Goal: Task Accomplishment & Management: Complete application form

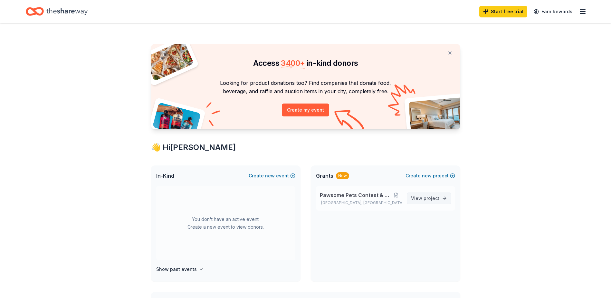
click at [441, 200] on link "View project" at bounding box center [429, 198] width 44 height 12
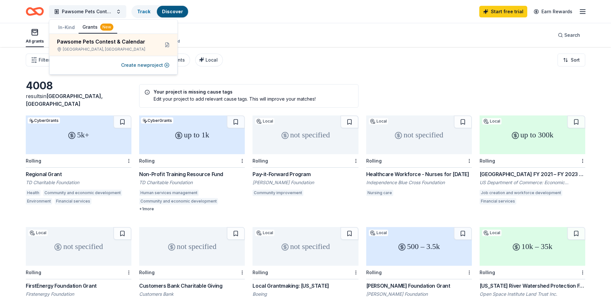
click at [326, 45] on div "All grants ≤ $5k $5k to $20k > $20k Unspecified Search" at bounding box center [306, 35] width 560 height 24
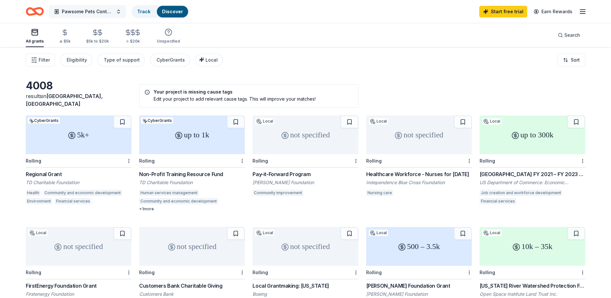
click at [99, 6] on button "Pawsome Pets Contest & Calendar" at bounding box center [87, 11] width 77 height 13
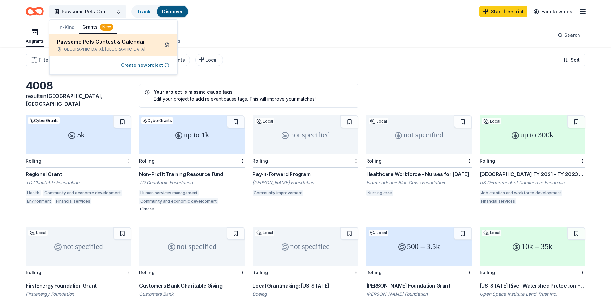
click at [167, 46] on button at bounding box center [167, 45] width 10 height 10
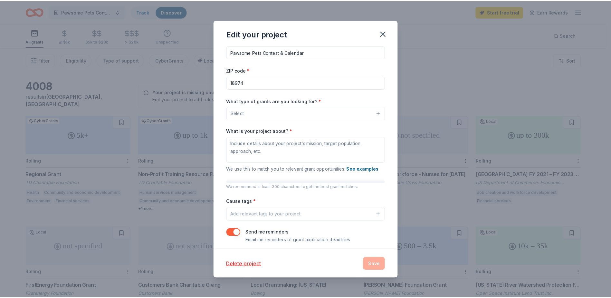
scroll to position [14, 0]
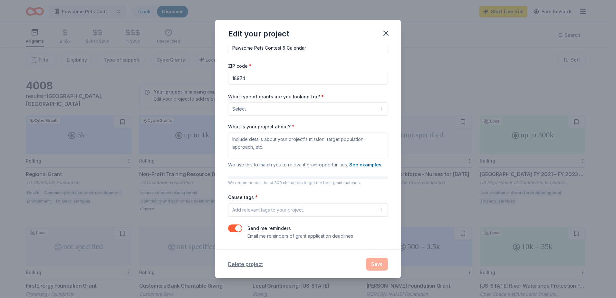
click at [260, 266] on button "Delete project" at bounding box center [245, 264] width 35 height 8
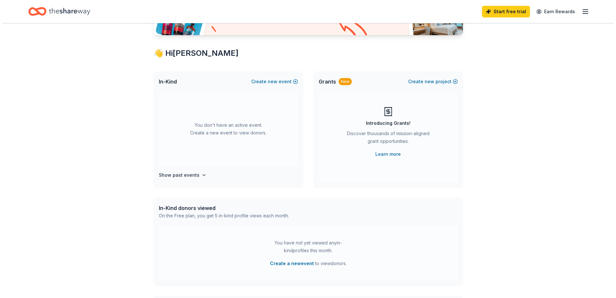
scroll to position [97, 0]
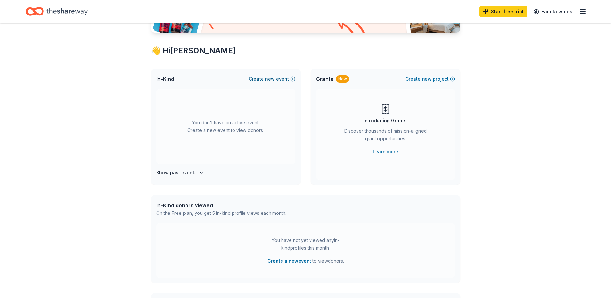
click at [267, 81] on span "new" at bounding box center [270, 79] width 10 height 8
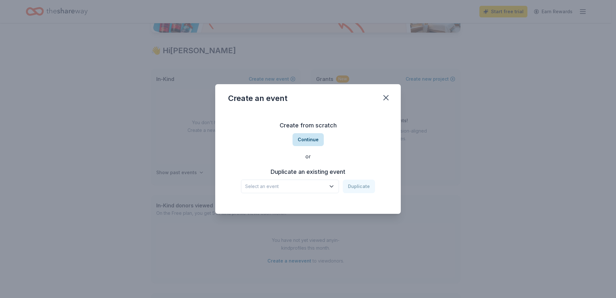
click at [313, 144] on button "Continue" at bounding box center [307, 139] width 31 height 13
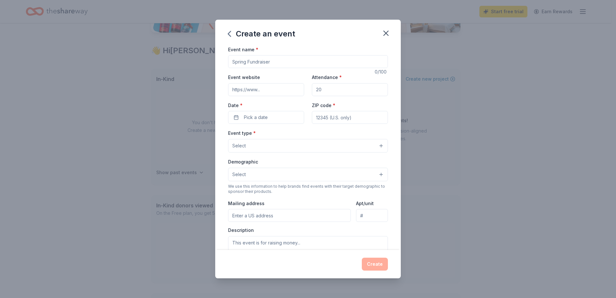
click at [266, 58] on input "Event name *" at bounding box center [308, 61] width 160 height 13
type input "Centennial Puzzle Competition"
click at [263, 92] on input "Event website" at bounding box center [266, 89] width 76 height 13
paste input "https://www.centennialef.org/events/2025/7/7/centennial-puzzle-competition-2025"
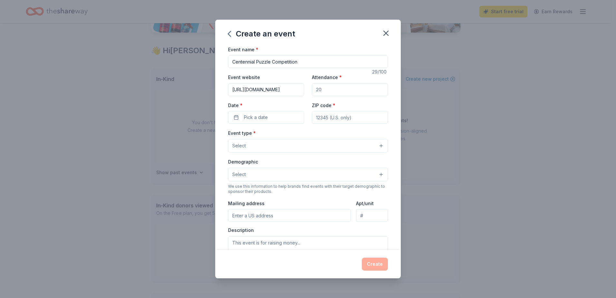
type input "https://www.centennialef.org/events/2025/7/7/centennial-puzzle-competition-2025"
click at [319, 91] on input "Attendance *" at bounding box center [350, 89] width 76 height 13
type input "200"
drag, startPoint x: 271, startPoint y: 122, endPoint x: 270, endPoint y: 119, distance: 4.1
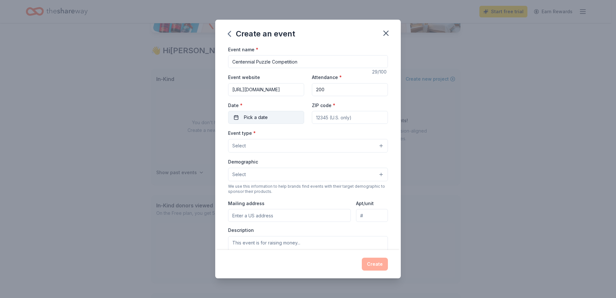
click at [271, 121] on button "Pick a date" at bounding box center [266, 117] width 76 height 13
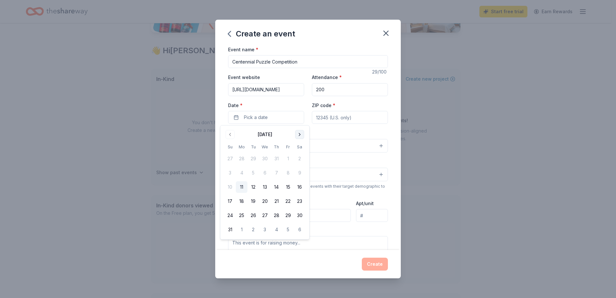
click at [297, 132] on button "Go to next month" at bounding box center [299, 134] width 9 height 9
click at [302, 198] on button "25" at bounding box center [300, 201] width 12 height 12
click at [340, 116] on input "ZIP code *" at bounding box center [350, 117] width 76 height 13
type input "18974"
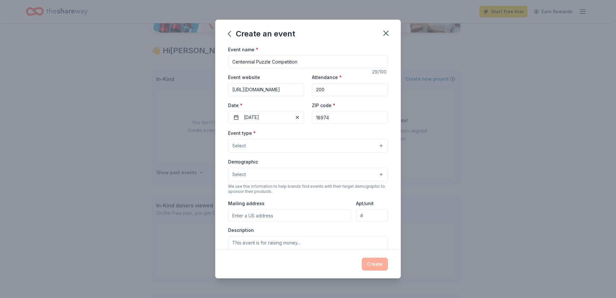
click at [300, 147] on button "Select" at bounding box center [308, 146] width 160 height 14
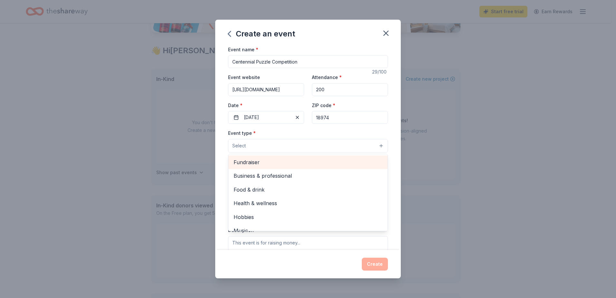
click at [270, 159] on span "Fundraiser" at bounding box center [308, 162] width 149 height 8
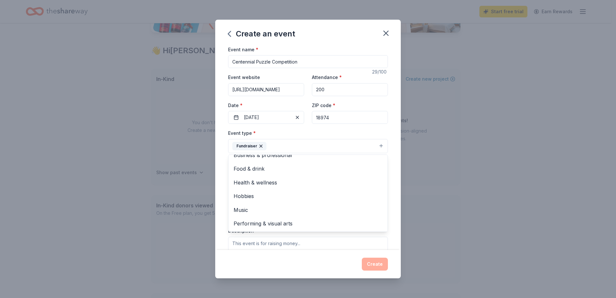
click at [329, 132] on div "Event type * Fundraiser Business & professional Food & drink Health & wellness …" at bounding box center [308, 141] width 160 height 24
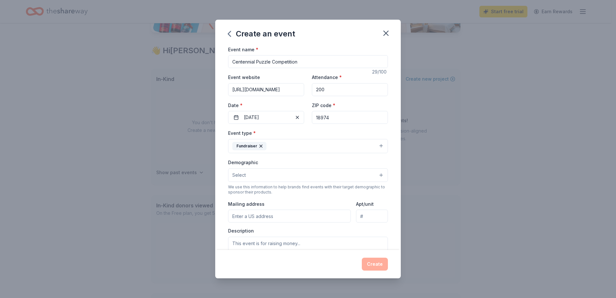
click at [265, 172] on button "Select" at bounding box center [308, 175] width 160 height 14
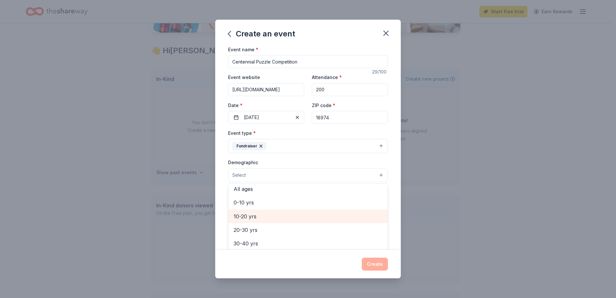
scroll to position [32, 0]
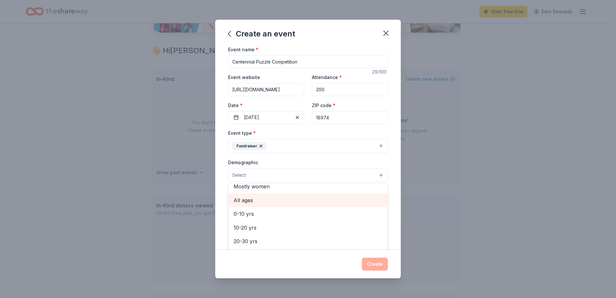
click at [249, 202] on span "All ages" at bounding box center [308, 200] width 149 height 8
click at [344, 165] on div "Demographic All ages All genders Mostly men Mostly women 0-10 yrs 10-20 yrs 20-…" at bounding box center [308, 170] width 160 height 24
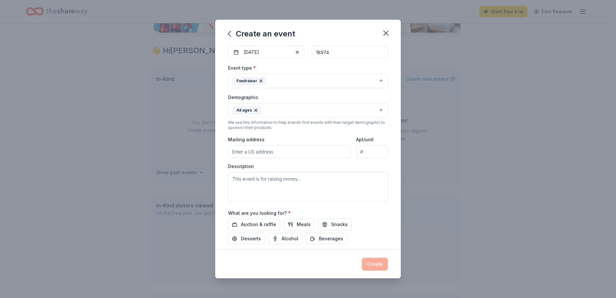
scroll to position [97, 0]
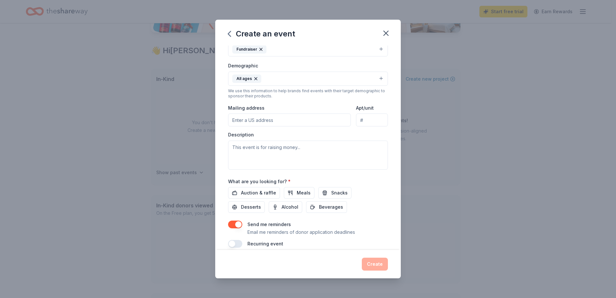
click at [259, 122] on input "Mailing address" at bounding box center [289, 119] width 123 height 13
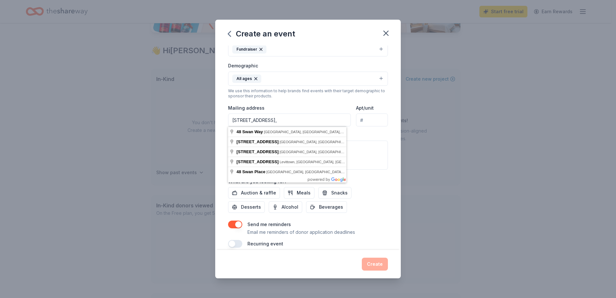
type input "48 Sway Way, Warminster, PA 18974"
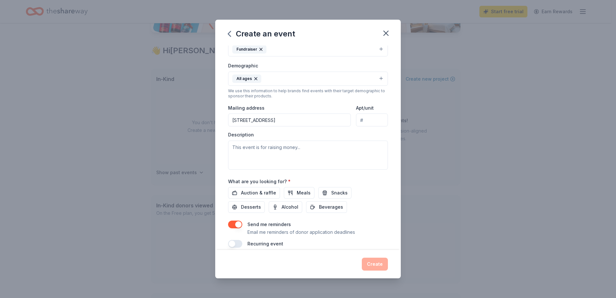
click at [311, 100] on div "Event type * Fundraiser Demographic All ages We use this information to help br…" at bounding box center [308, 100] width 160 height 137
click at [276, 153] on textarea at bounding box center [308, 154] width 160 height 29
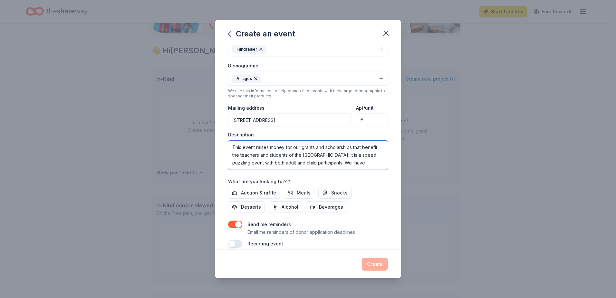
scroll to position [4, 0]
type textarea "This event raises money for our grants and scholarships that benefit the teache…"
click at [262, 196] on span "Auction & raffle" at bounding box center [258, 193] width 35 height 8
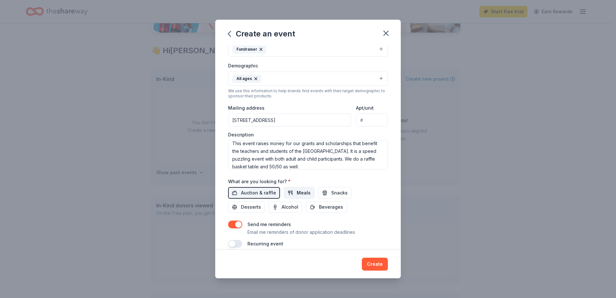
click at [290, 195] on button "Meals" at bounding box center [299, 193] width 31 height 12
click at [341, 195] on span "Snacks" at bounding box center [339, 193] width 16 height 8
click at [251, 203] on button "Desserts" at bounding box center [246, 207] width 37 height 12
drag, startPoint x: 333, startPoint y: 211, endPoint x: 339, endPoint y: 211, distance: 5.5
click at [333, 210] on span "Beverages" at bounding box center [331, 207] width 24 height 8
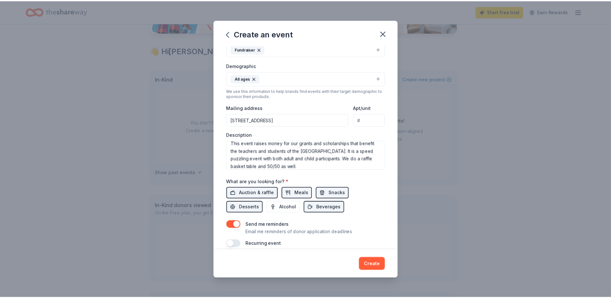
scroll to position [105, 0]
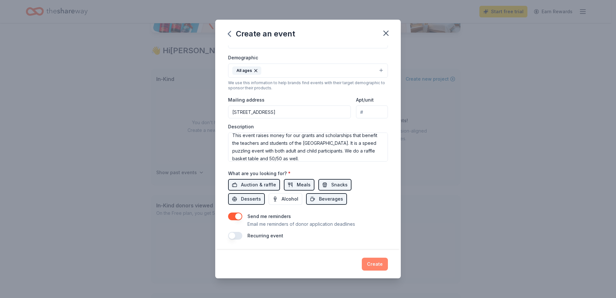
click at [381, 264] on button "Create" at bounding box center [375, 263] width 26 height 13
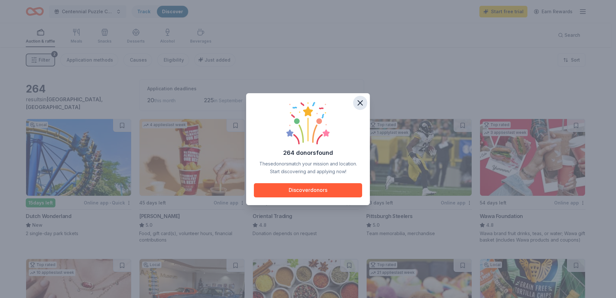
click at [357, 103] on icon "button" at bounding box center [360, 102] width 9 height 9
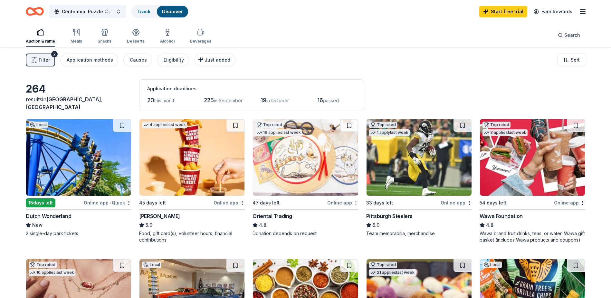
click at [70, 148] on img at bounding box center [78, 157] width 105 height 77
click at [122, 125] on button at bounding box center [122, 125] width 18 height 13
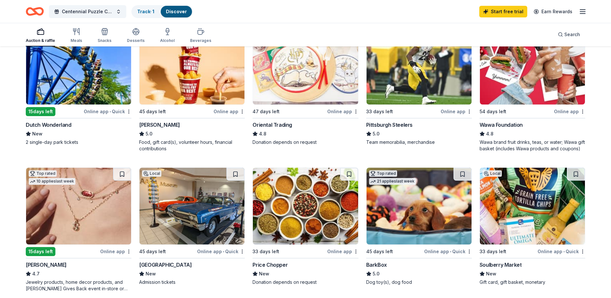
scroll to position [32, 0]
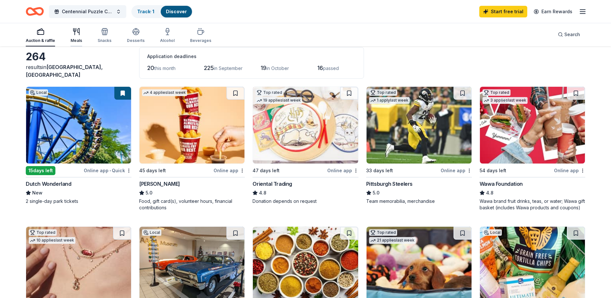
click at [73, 33] on icon "button" at bounding box center [76, 32] width 8 height 8
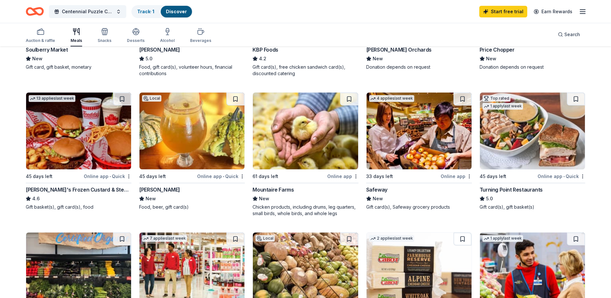
scroll to position [129, 0]
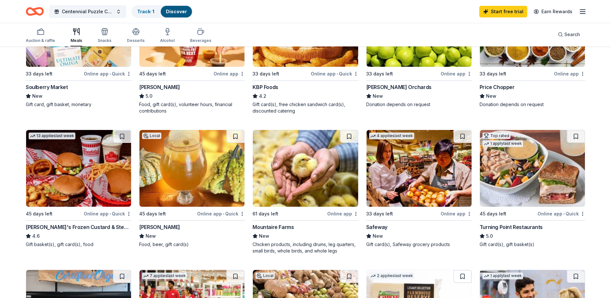
click at [113, 34] on div "Auction & raffle Meals Snacks Desserts Alcohol Beverages" at bounding box center [119, 35] width 186 height 21
click at [104, 34] on icon "button" at bounding box center [105, 32] width 6 height 5
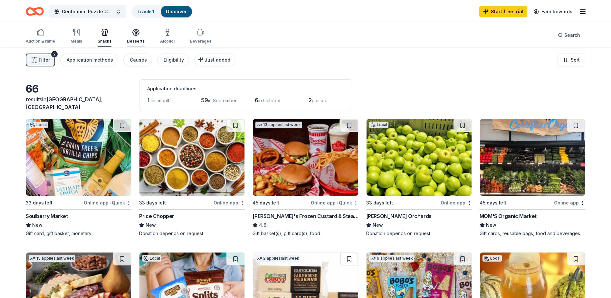
click at [129, 36] on div "Desserts" at bounding box center [136, 35] width 18 height 15
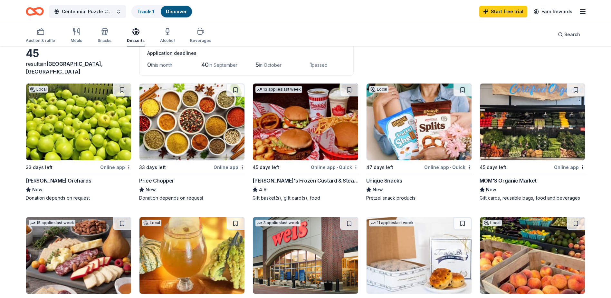
scroll to position [32, 0]
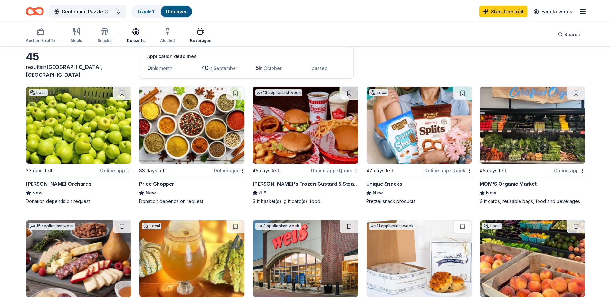
click at [198, 37] on div "Beverages" at bounding box center [200, 35] width 21 height 15
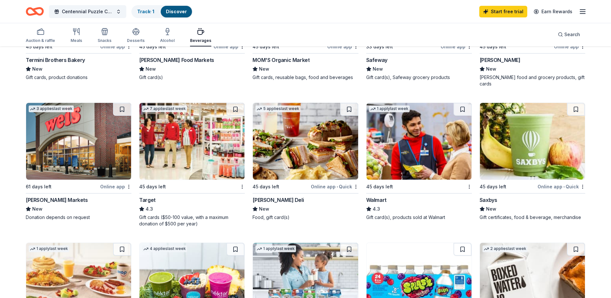
scroll to position [387, 0]
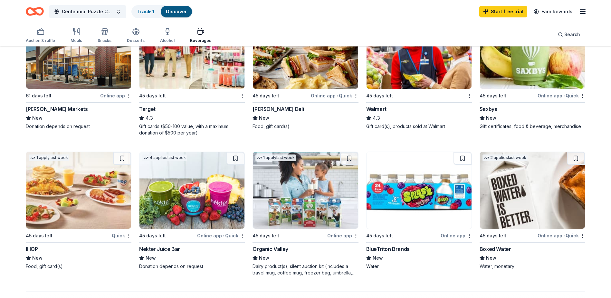
click at [64, 161] on img at bounding box center [78, 190] width 105 height 77
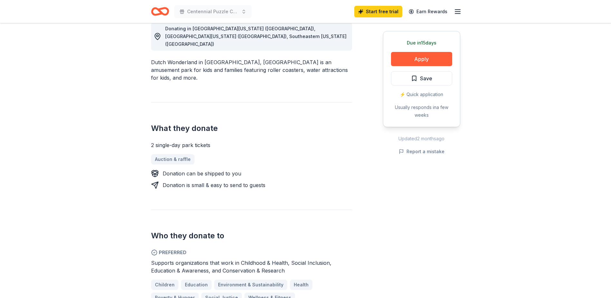
scroll to position [193, 0]
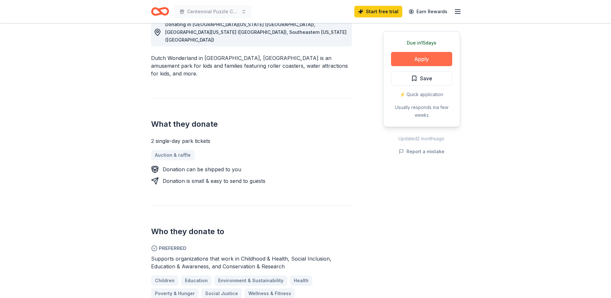
click at [439, 55] on button "Apply" at bounding box center [421, 59] width 61 height 14
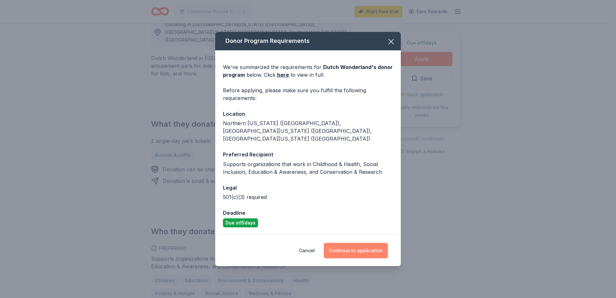
click at [353, 249] on button "Continue to application" at bounding box center [356, 250] width 64 height 15
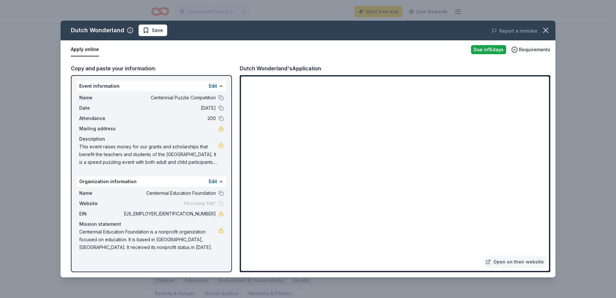
drag, startPoint x: 549, startPoint y: 170, endPoint x: 550, endPoint y: 116, distance: 54.4
click at [550, 116] on div "Open on their website" at bounding box center [395, 173] width 311 height 197
click at [547, 33] on icon "button" at bounding box center [545, 30] width 9 height 9
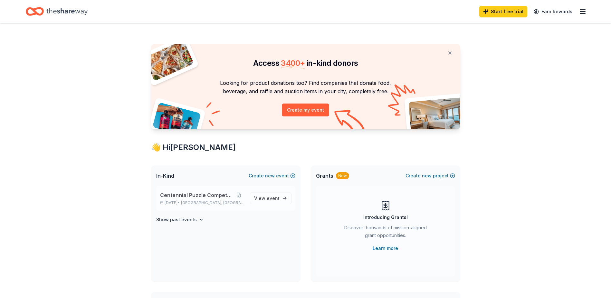
click at [193, 195] on span "Centennial Puzzle Competition" at bounding box center [196, 195] width 73 height 8
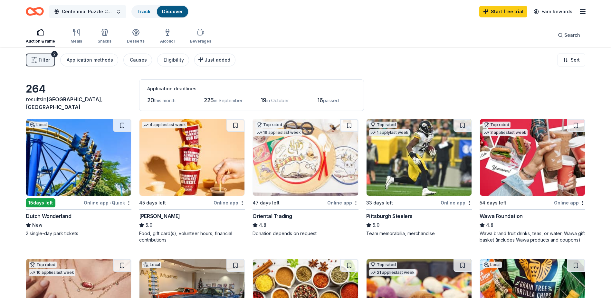
click at [110, 10] on span "Centennial Puzzle Competition" at bounding box center [88, 12] width 52 height 8
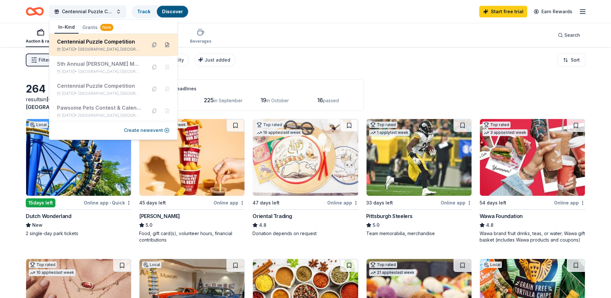
click at [163, 47] on button at bounding box center [167, 45] width 10 height 10
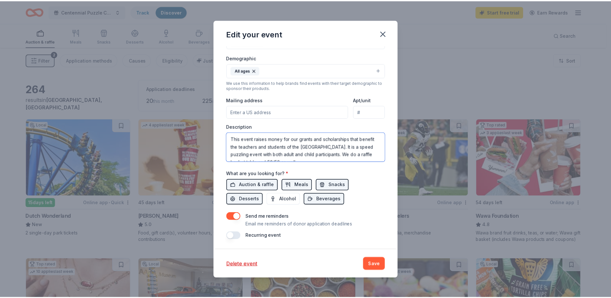
scroll to position [8, 0]
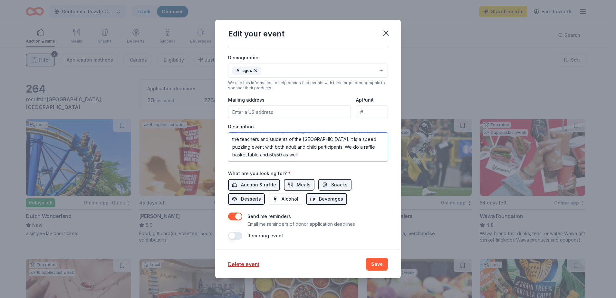
drag, startPoint x: 230, startPoint y: 139, endPoint x: 361, endPoint y: 159, distance: 132.8
click at [361, 159] on textarea "This event raises money for our grants and scholarships that benefit the teache…" at bounding box center [308, 146] width 160 height 29
click at [383, 36] on icon "button" at bounding box center [385, 33] width 9 height 9
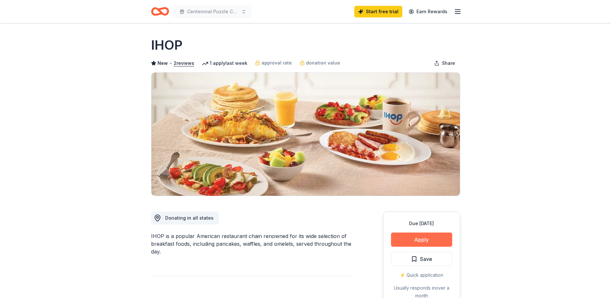
click at [420, 236] on button "Apply" at bounding box center [421, 239] width 61 height 14
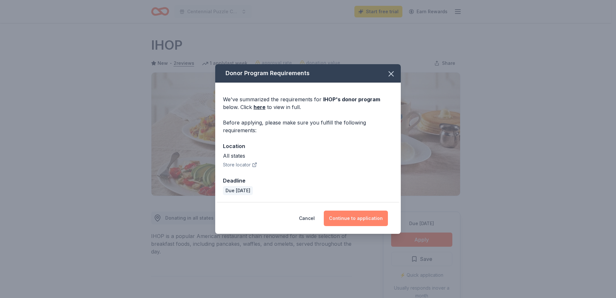
click at [351, 215] on button "Continue to application" at bounding box center [356, 217] width 64 height 15
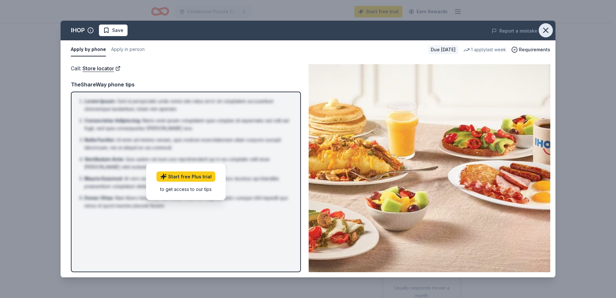
click at [542, 33] on icon "button" at bounding box center [545, 30] width 9 height 9
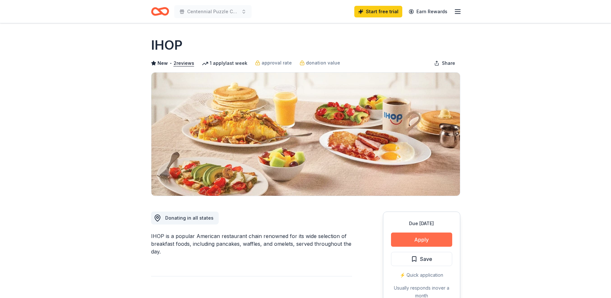
click at [415, 234] on button "Apply" at bounding box center [421, 239] width 61 height 14
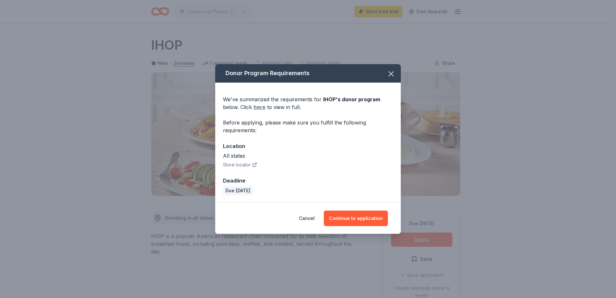
click at [254, 105] on link "here" at bounding box center [260, 107] width 12 height 8
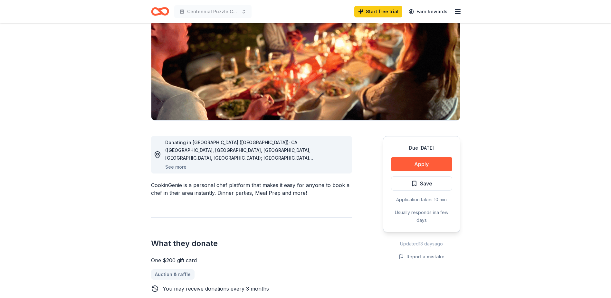
scroll to position [64, 0]
